Goal: Transaction & Acquisition: Purchase product/service

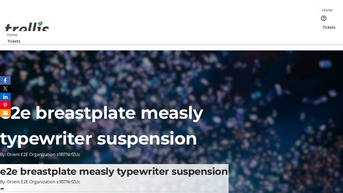
click at [323, 24] on span "Tickets" at bounding box center [329, 27] width 13 height 6
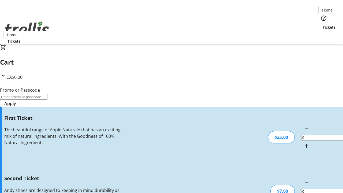
click at [304, 143] on mat-icon "Increment by one" at bounding box center [307, 146] width 6 height 6
type input "1"
type input "2"
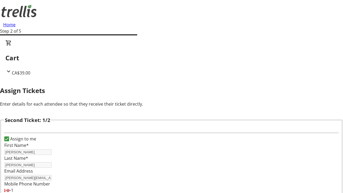
type input "Zoie"
type input "[PERSON_NAME]"
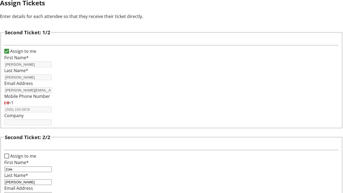
type input "[EMAIL_ADDRESS][DOMAIN_NAME]"
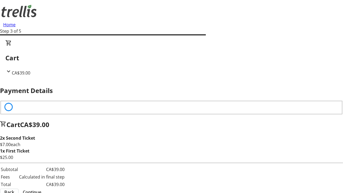
click at [14, 189] on span "Back" at bounding box center [9, 192] width 10 height 6
